Goal: Ask a question

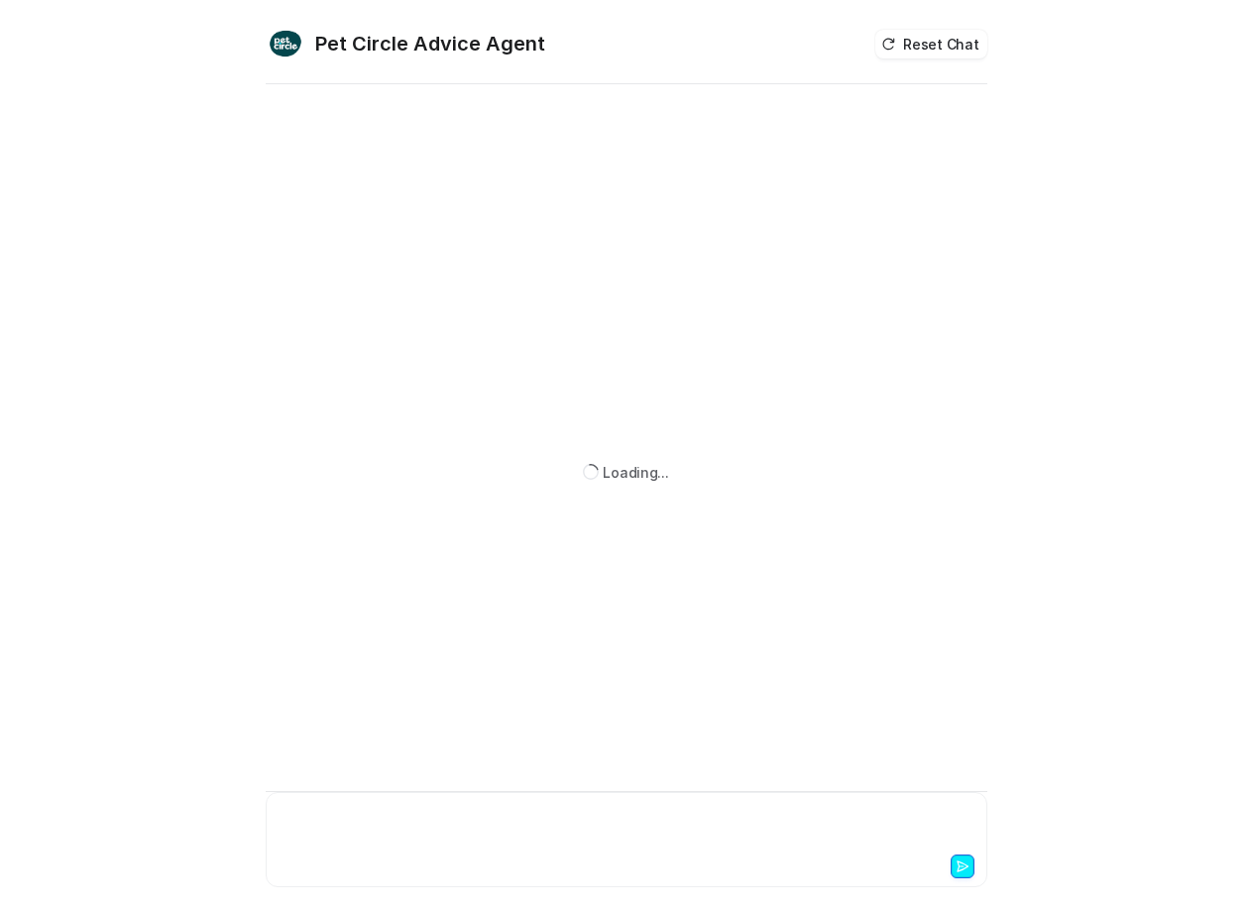
click at [305, 826] on div at bounding box center [627, 828] width 712 height 46
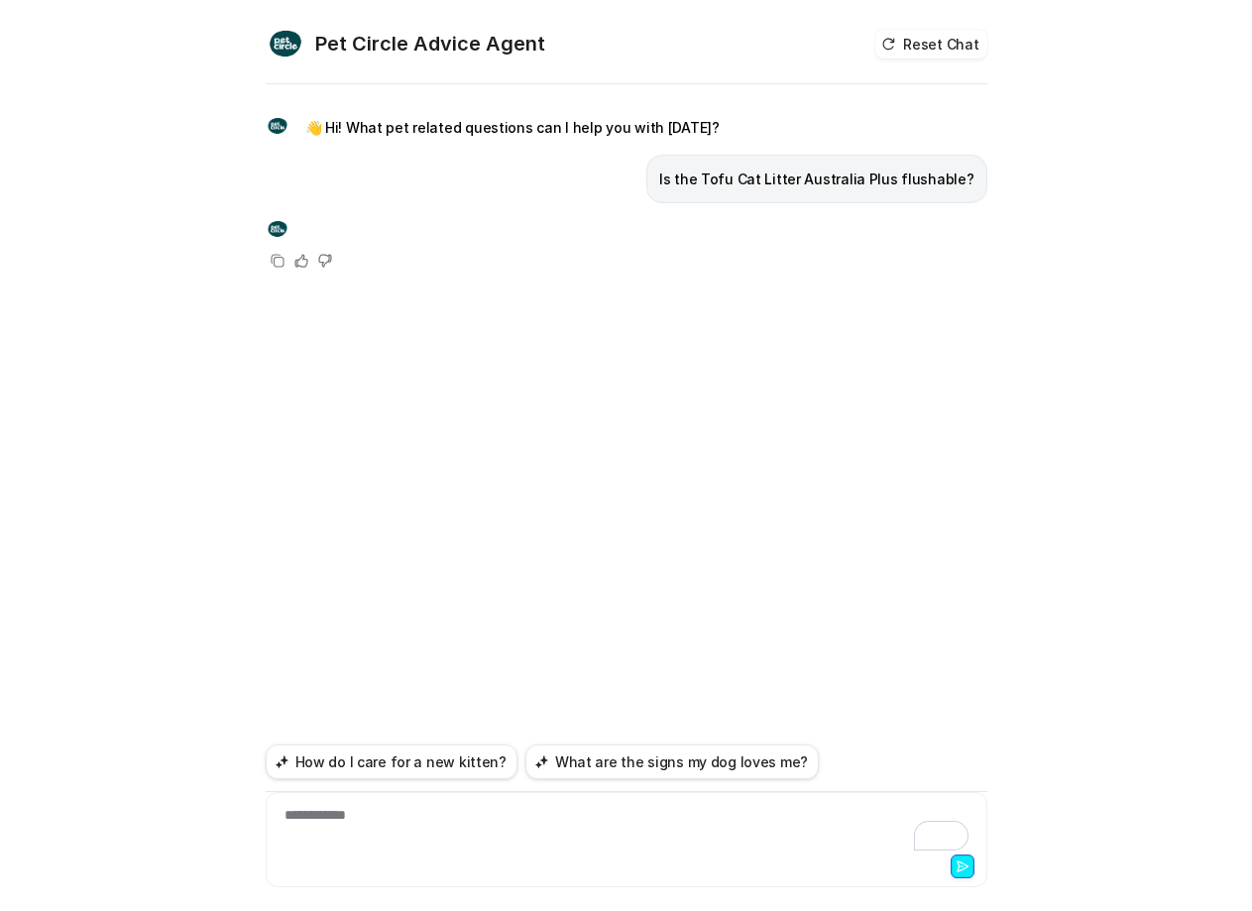
click at [759, 181] on p "Is the Tofu Cat Litter Australia Plus flushable?" at bounding box center [816, 180] width 315 height 24
copy span "Is the Tofu Cat Litter Australia Plus flushable?"
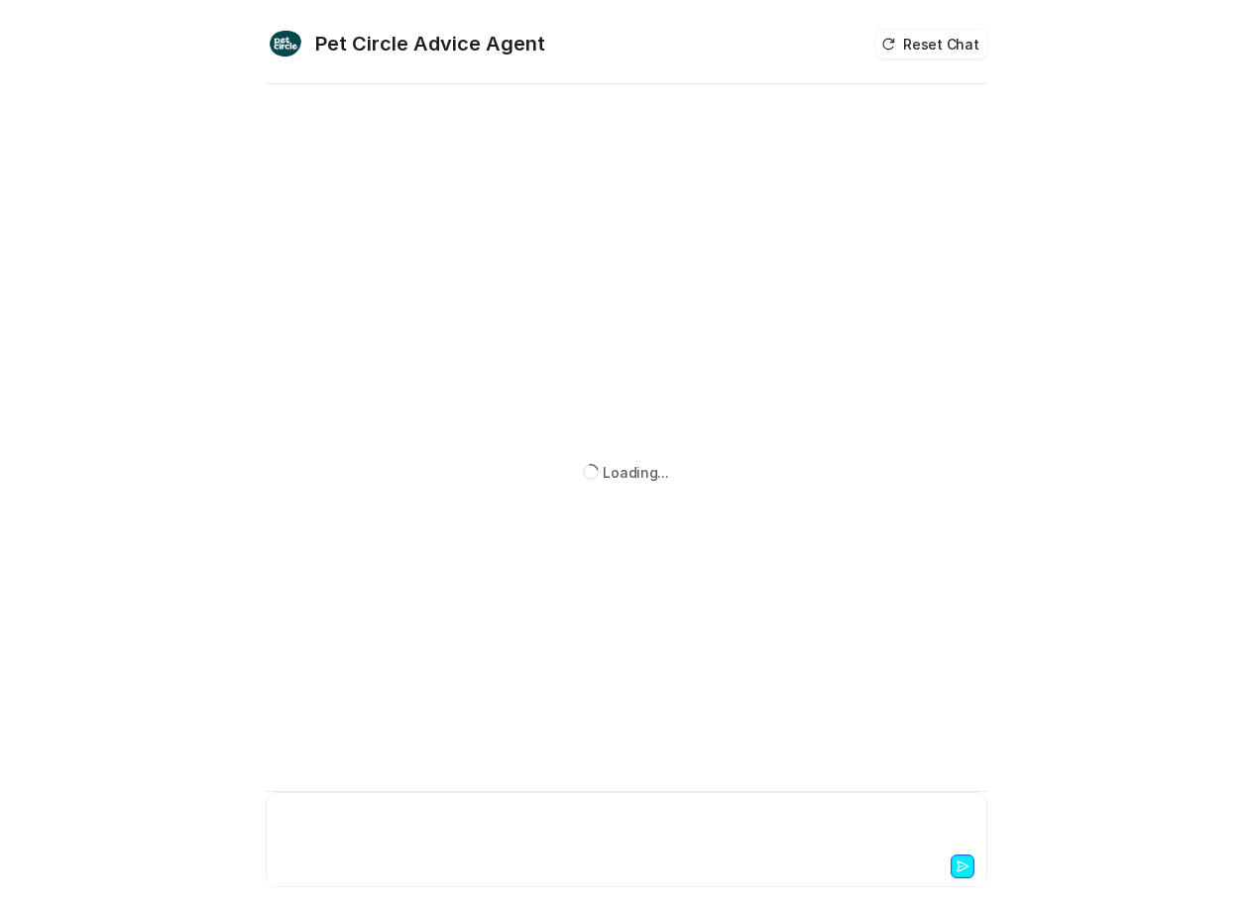
click at [334, 843] on div at bounding box center [627, 828] width 712 height 46
click at [334, 843] on div "To enrich screen reader interactions, please activate Accessibility in Grammarl…" at bounding box center [627, 828] width 712 height 46
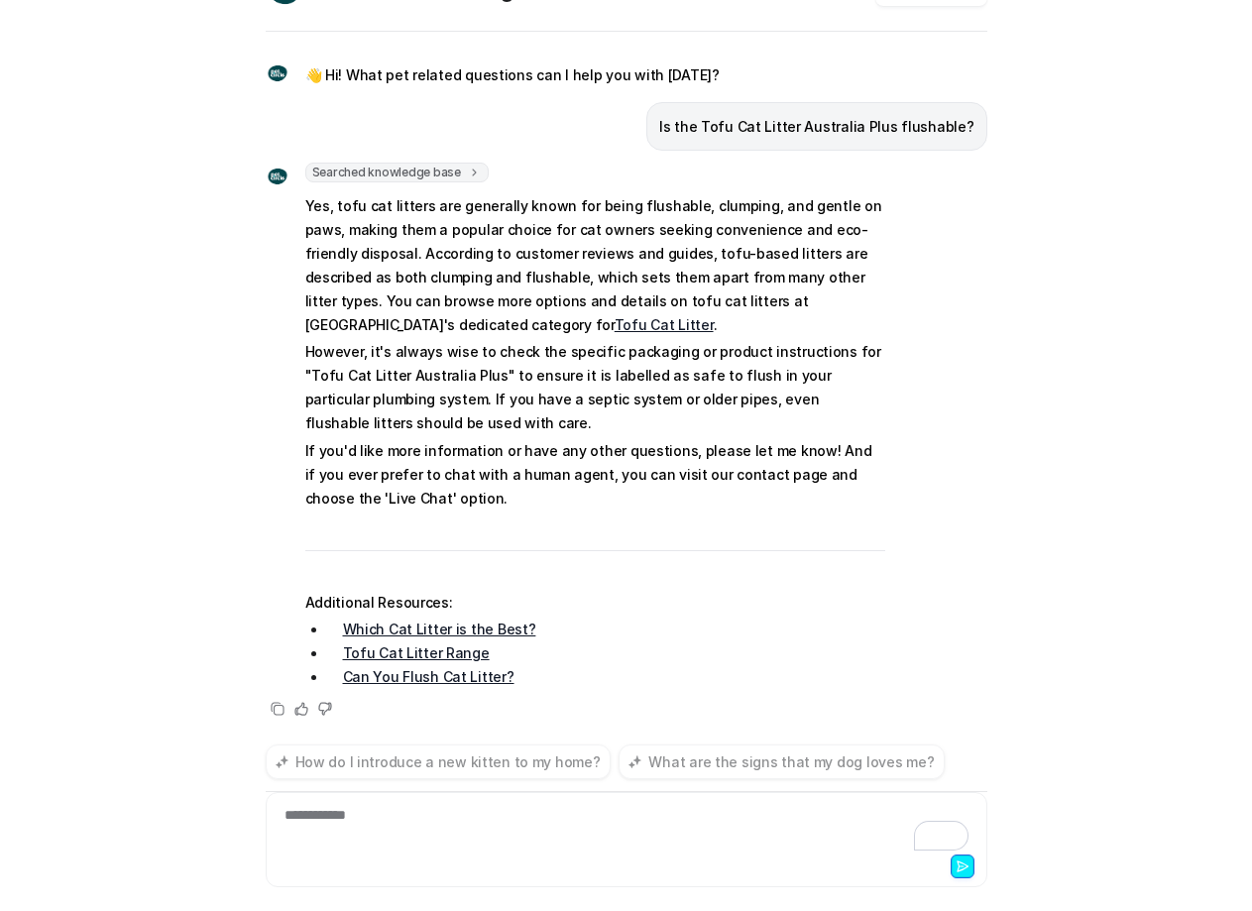
scroll to position [53, 0]
